Goal: Information Seeking & Learning: Compare options

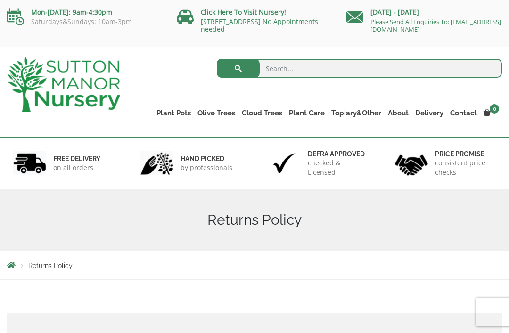
click at [0, 0] on link "The Barolo Pots" at bounding box center [0, 0] width 0 height 0
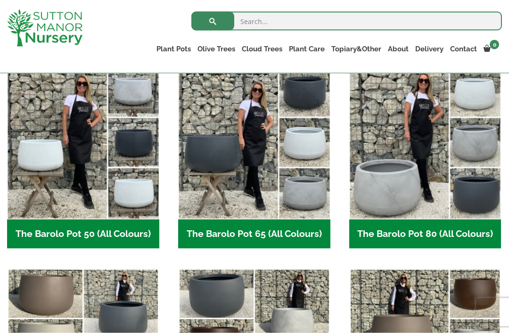
scroll to position [254, 0]
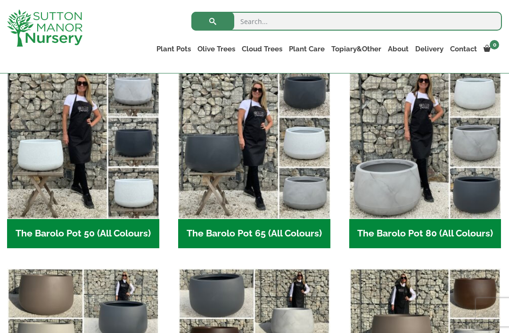
click at [424, 162] on img "Visit product category The Barolo Pot 80 (All Colours)" at bounding box center [425, 143] width 152 height 152
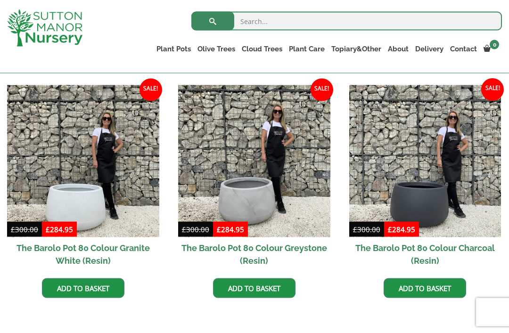
scroll to position [462, 0]
click at [436, 189] on img at bounding box center [425, 161] width 152 height 152
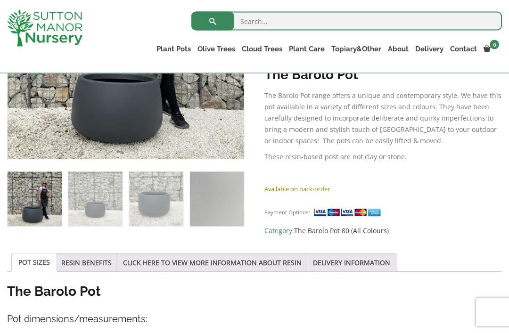
scroll to position [292, 0]
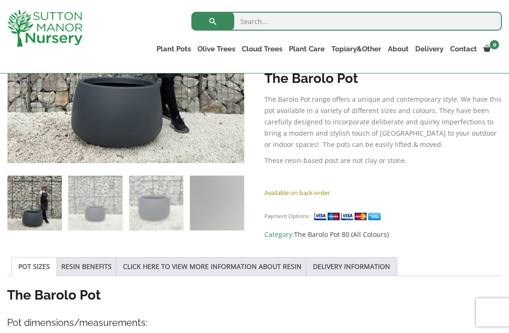
click at [103, 273] on link "RESIN BENEFITS" at bounding box center [86, 267] width 50 height 18
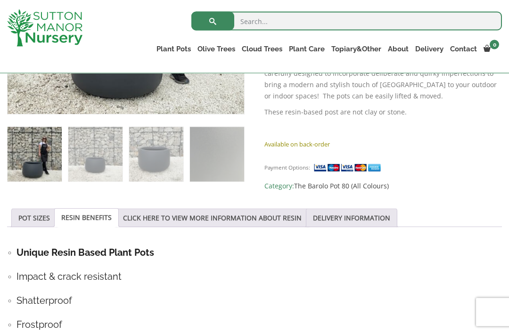
scroll to position [340, 0]
click at [236, 219] on link "CLICK HERE TO VIEW MORE INFORMATION ABOUT RESIN" at bounding box center [212, 218] width 178 height 18
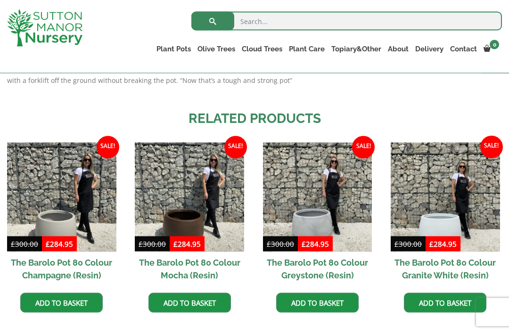
scroll to position [769, 0]
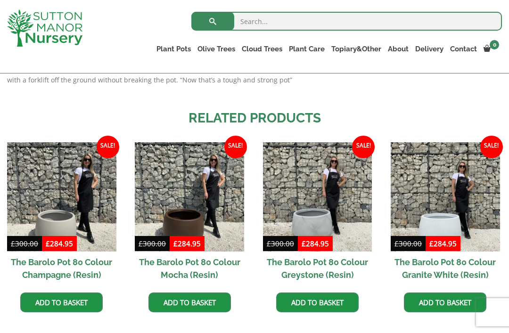
click at [317, 213] on img at bounding box center [317, 196] width 109 height 109
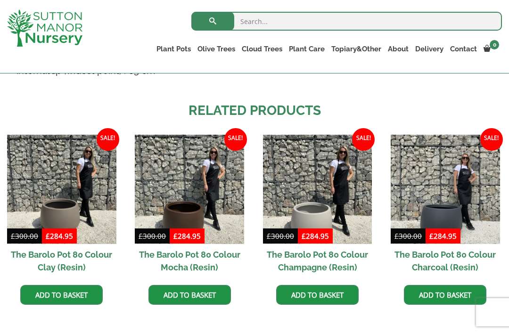
scroll to position [689, 0]
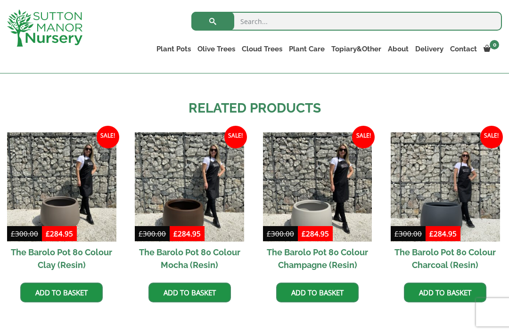
click at [449, 210] on img at bounding box center [444, 186] width 109 height 109
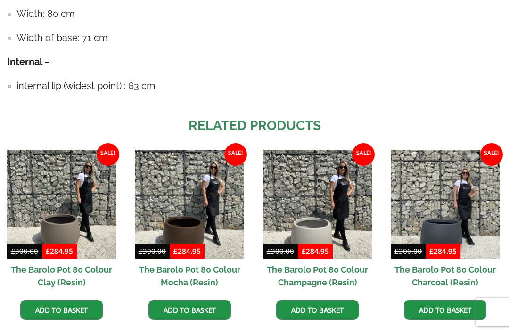
scroll to position [719, 0]
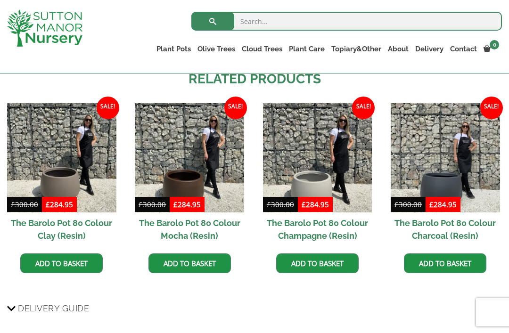
click at [316, 188] on img at bounding box center [317, 157] width 109 height 109
click at [198, 189] on img at bounding box center [189, 157] width 109 height 109
click at [66, 187] on img at bounding box center [61, 157] width 109 height 109
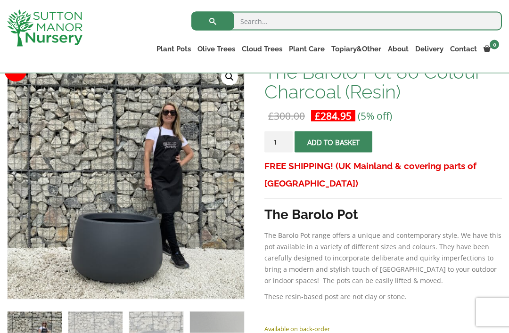
scroll to position [156, 0]
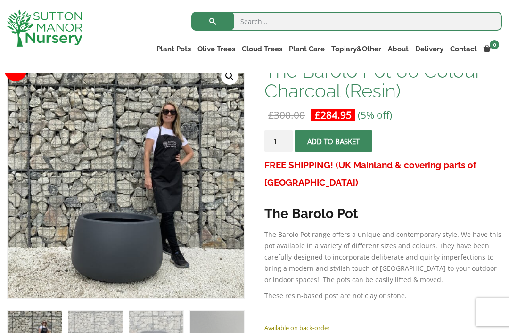
click at [122, 244] on img at bounding box center [216, 270] width 417 height 417
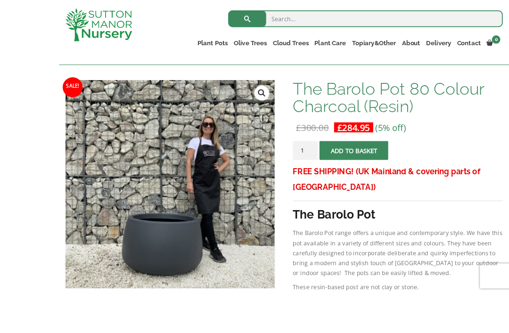
scroll to position [166, 0]
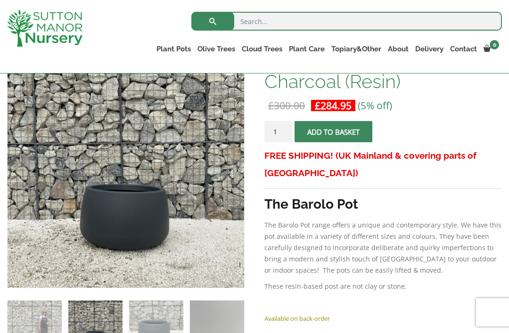
click at [128, 214] on img at bounding box center [216, 260] width 417 height 417
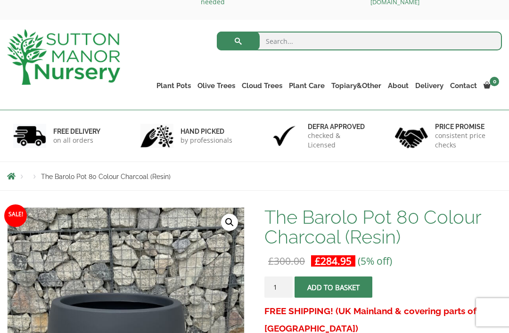
scroll to position [26, 0]
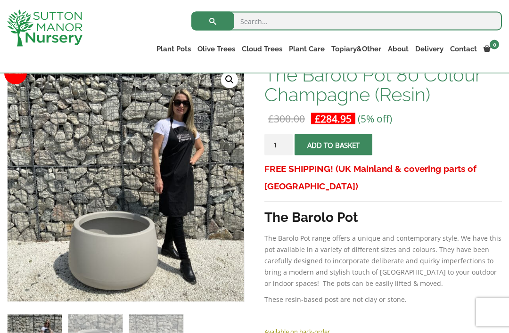
scroll to position [153, 0]
click at [130, 259] on img at bounding box center [243, 300] width 471 height 471
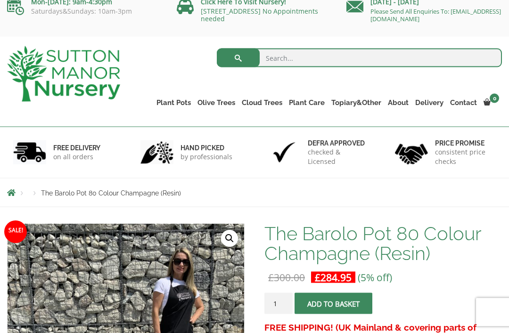
scroll to position [0, 0]
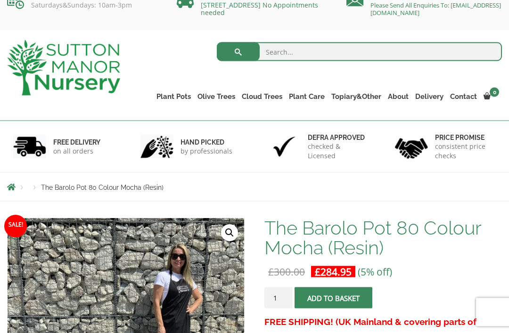
scroll to position [5, 0]
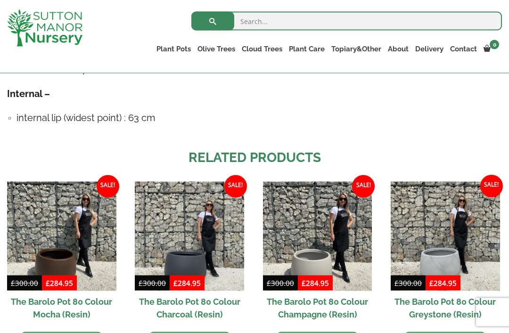
scroll to position [654, 0]
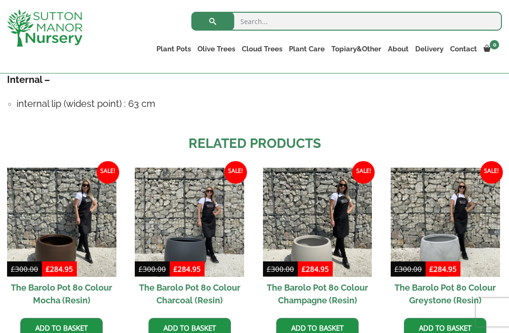
click at [194, 243] on img at bounding box center [189, 222] width 109 height 109
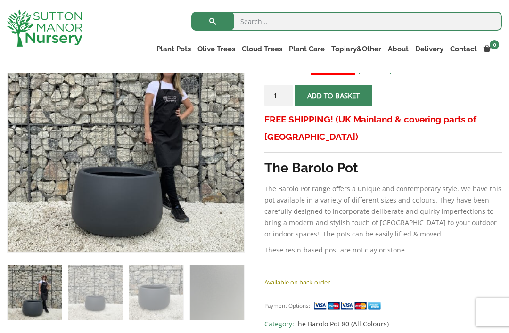
scroll to position [205, 0]
